Goal: Task Accomplishment & Management: Use online tool/utility

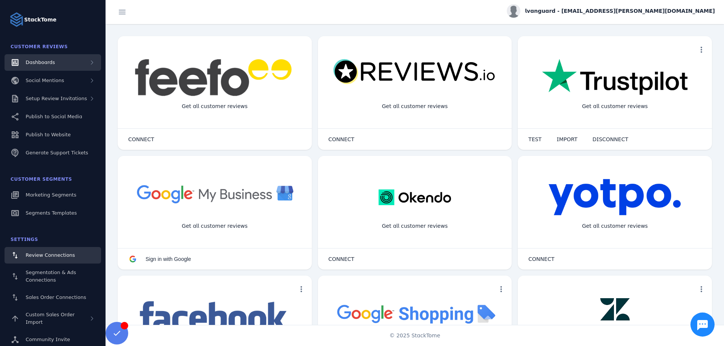
click at [53, 62] on div "Dashboards" at bounding box center [53, 62] width 96 height 17
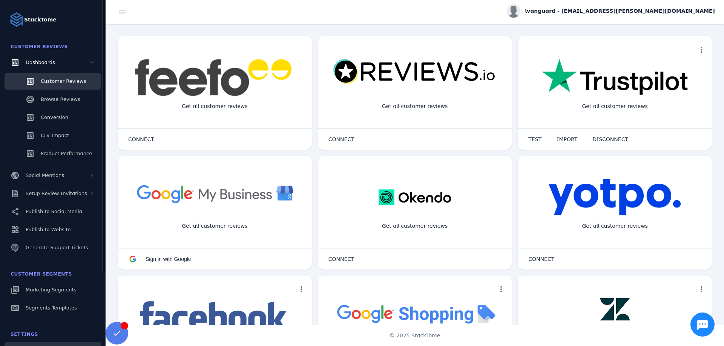
click at [46, 82] on span "Customer Reviews" at bounding box center [63, 81] width 45 height 6
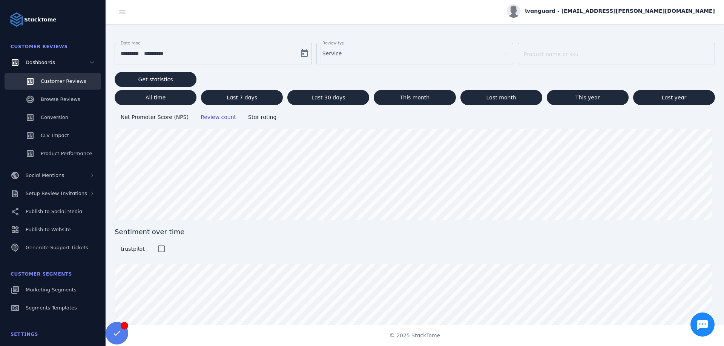
scroll to position [54, 0]
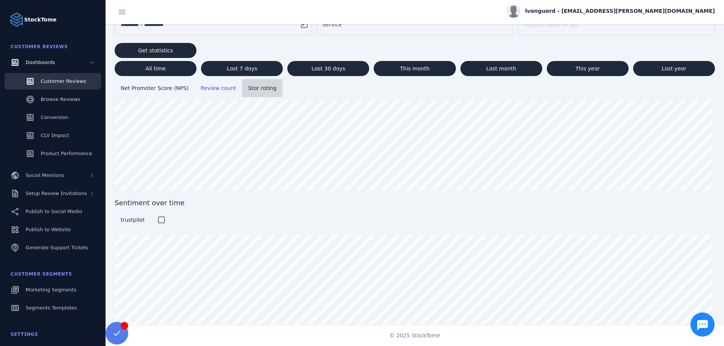
click at [252, 89] on span "Star rating" at bounding box center [262, 88] width 28 height 6
